Goal: Task Accomplishment & Management: Manage account settings

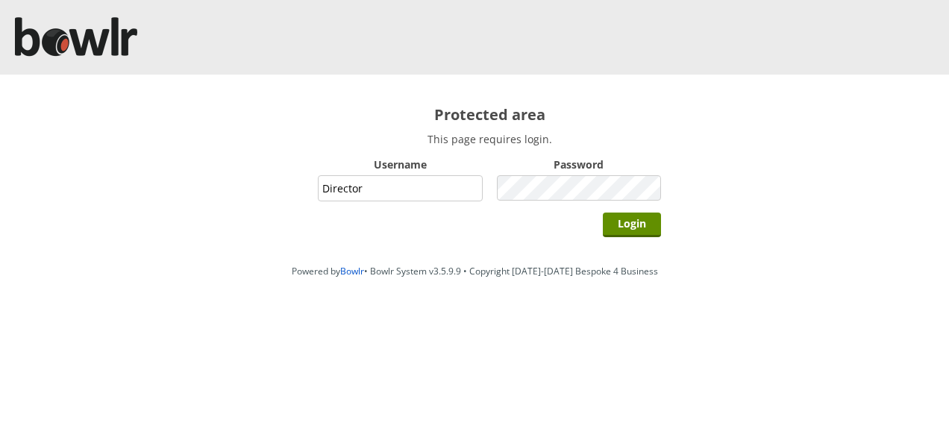
type input "Director"
click at [603, 213] on input "Login" at bounding box center [632, 225] width 58 height 25
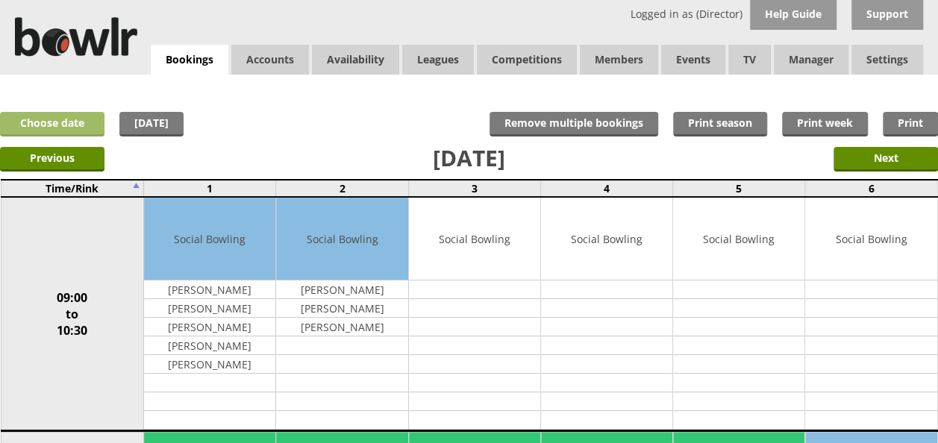
click at [79, 118] on link "Choose date" at bounding box center [52, 124] width 104 height 25
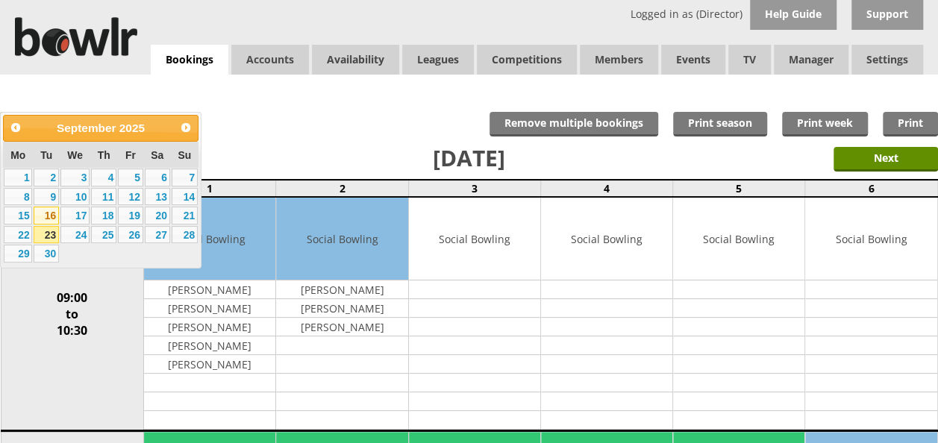
click at [53, 213] on link "16" at bounding box center [46, 216] width 25 height 18
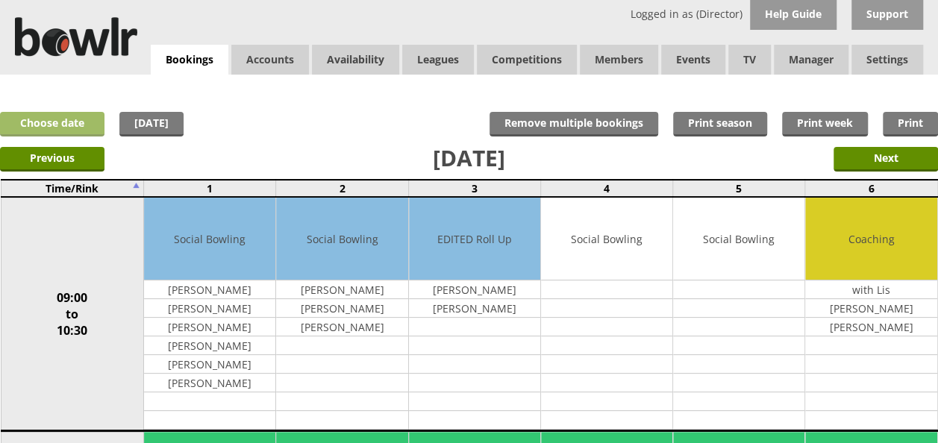
click at [73, 123] on link "Choose date" at bounding box center [52, 124] width 104 height 25
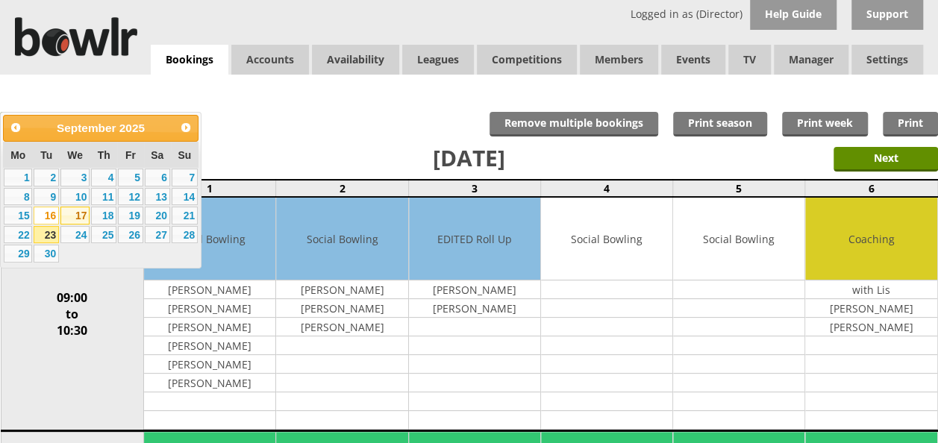
click at [79, 213] on link "17" at bounding box center [74, 216] width 29 height 18
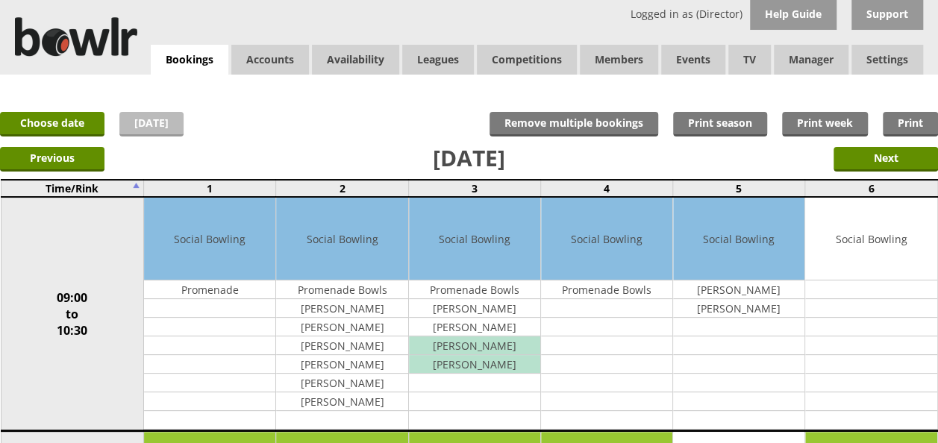
click at [155, 125] on link "[DATE]" at bounding box center [151, 124] width 64 height 25
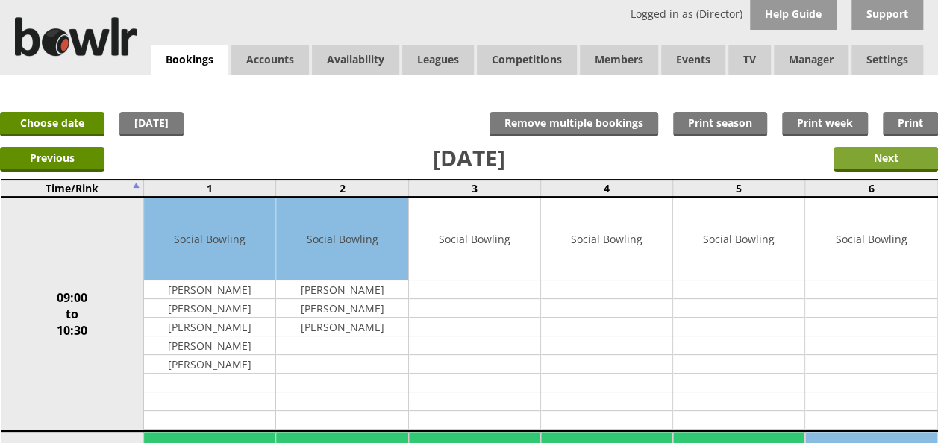
click at [870, 163] on input "Next" at bounding box center [886, 159] width 104 height 25
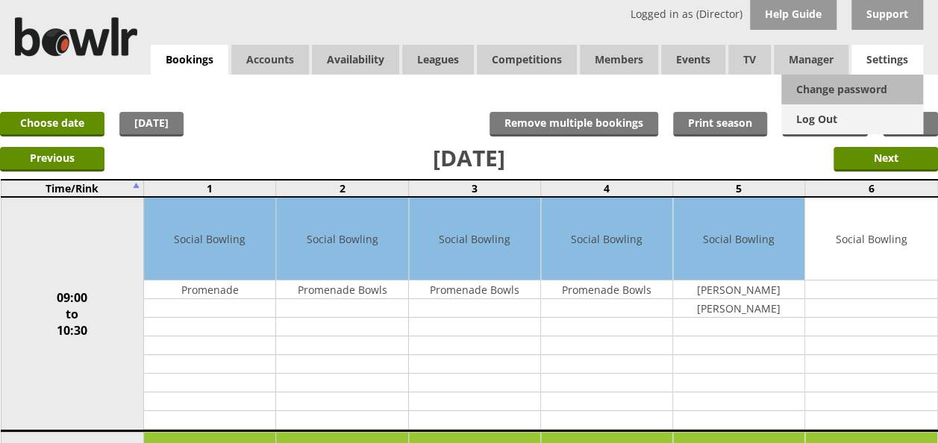
click at [821, 114] on link "Log Out" at bounding box center [852, 119] width 142 height 30
